Goal: Information Seeking & Learning: Learn about a topic

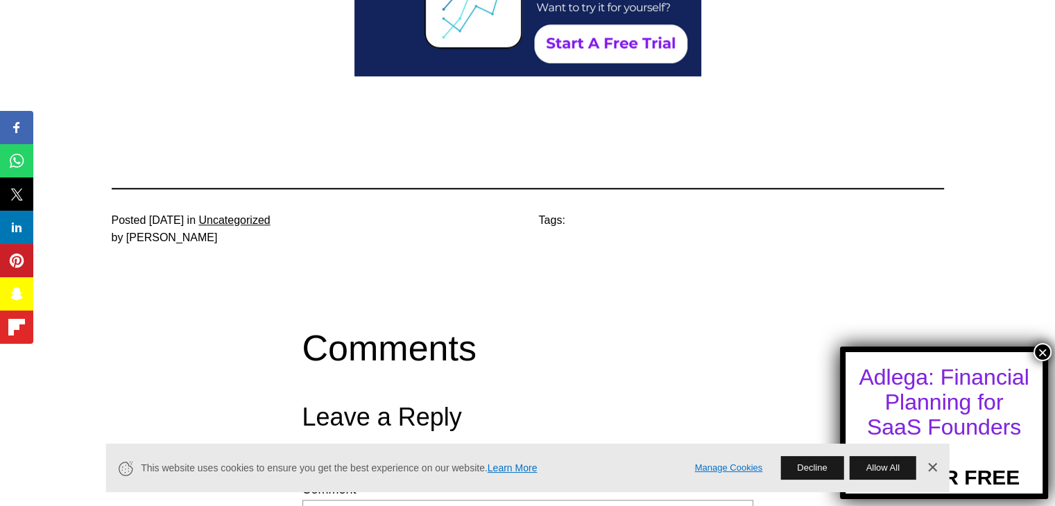
scroll to position [6558, 0]
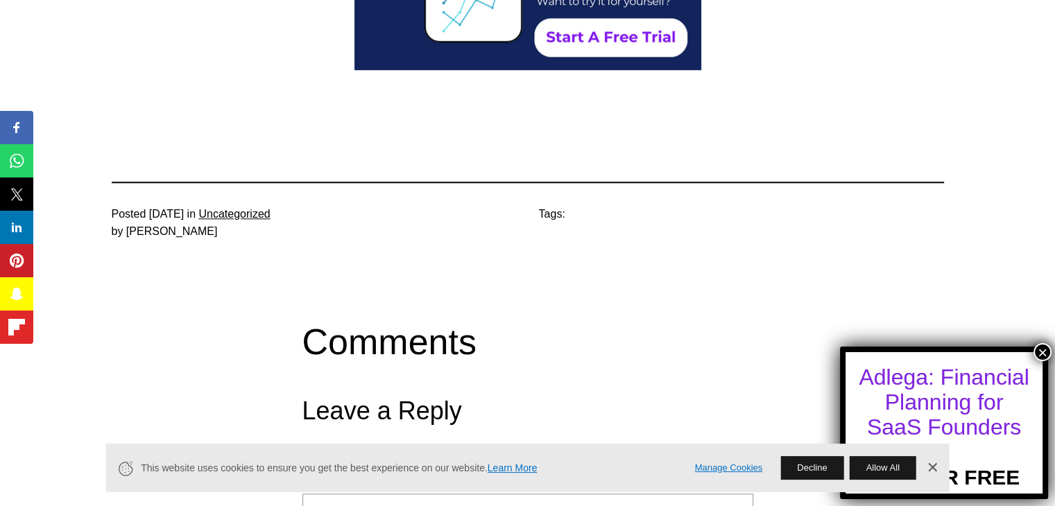
click at [1039, 350] on button "×" at bounding box center [1043, 352] width 18 height 18
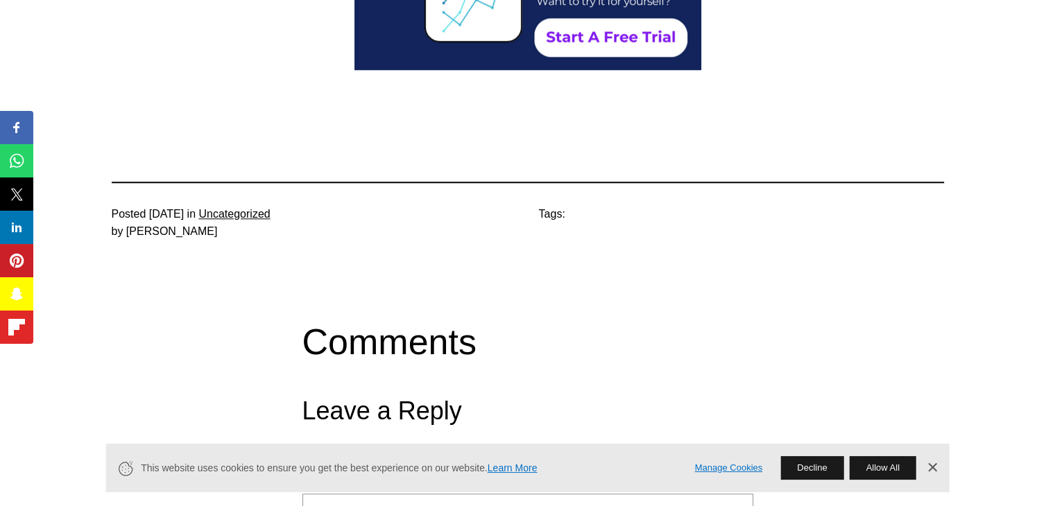
click at [930, 472] on link "Dismiss Banner" at bounding box center [932, 468] width 21 height 21
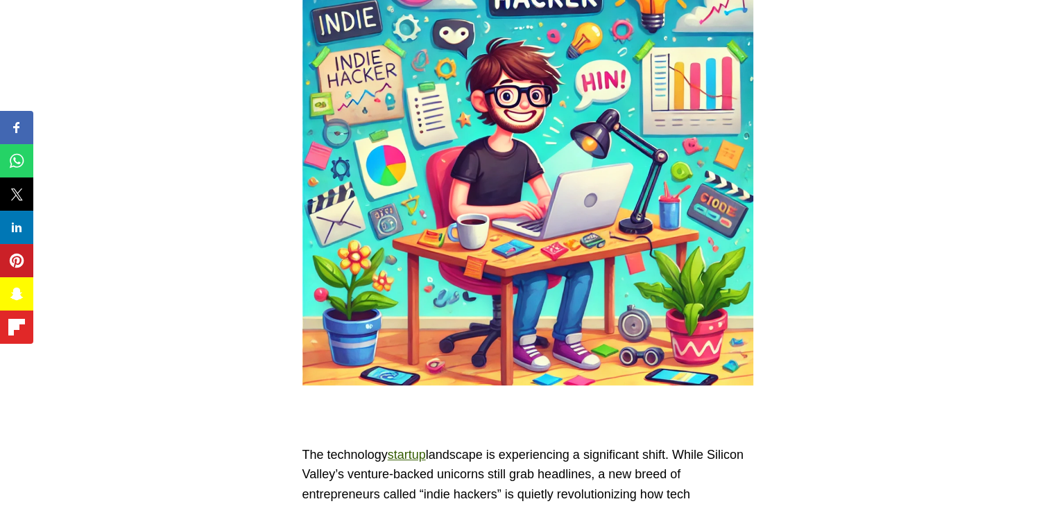
scroll to position [375, 0]
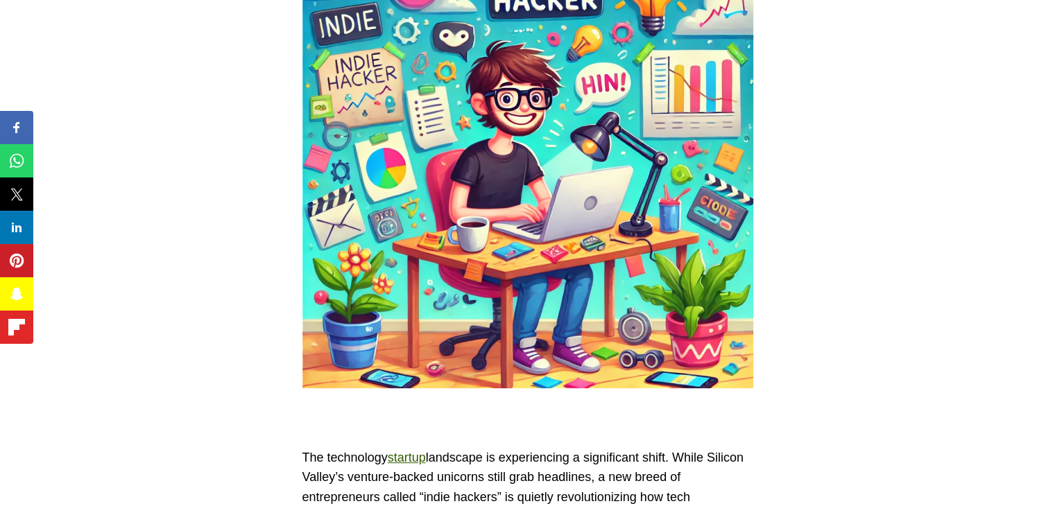
click at [409, 461] on link "startup" at bounding box center [407, 458] width 38 height 14
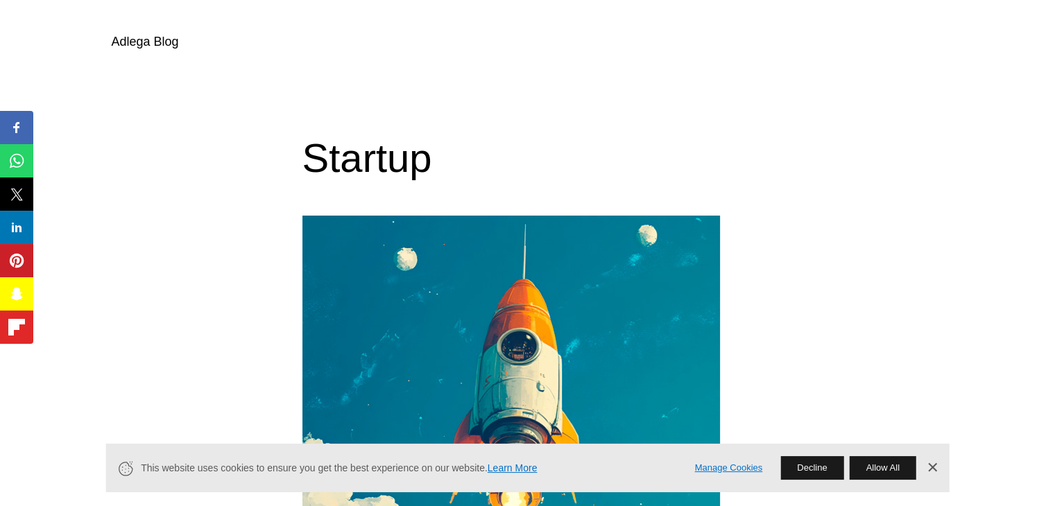
click at [932, 471] on link "Dismiss Banner" at bounding box center [932, 468] width 21 height 21
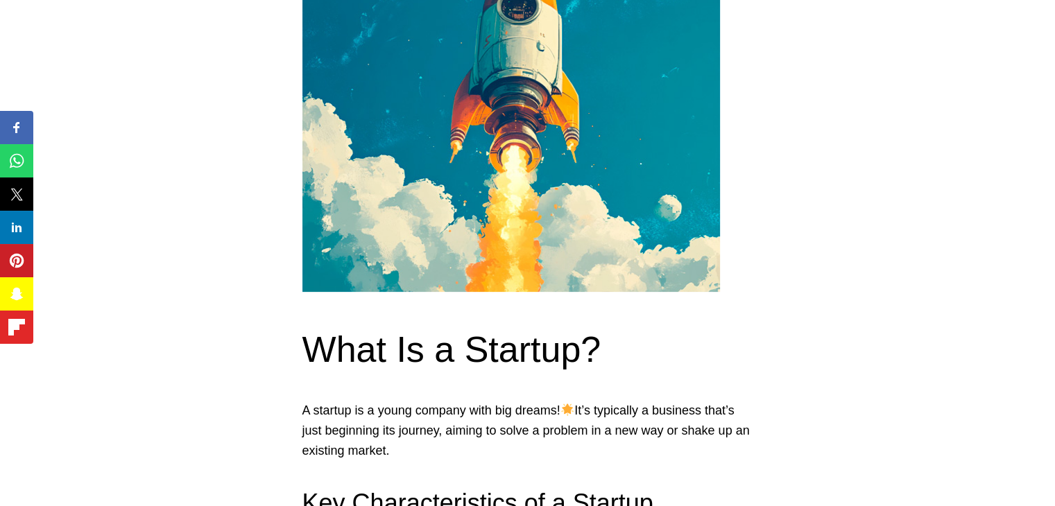
scroll to position [294, 0]
